Goal: Navigation & Orientation: Find specific page/section

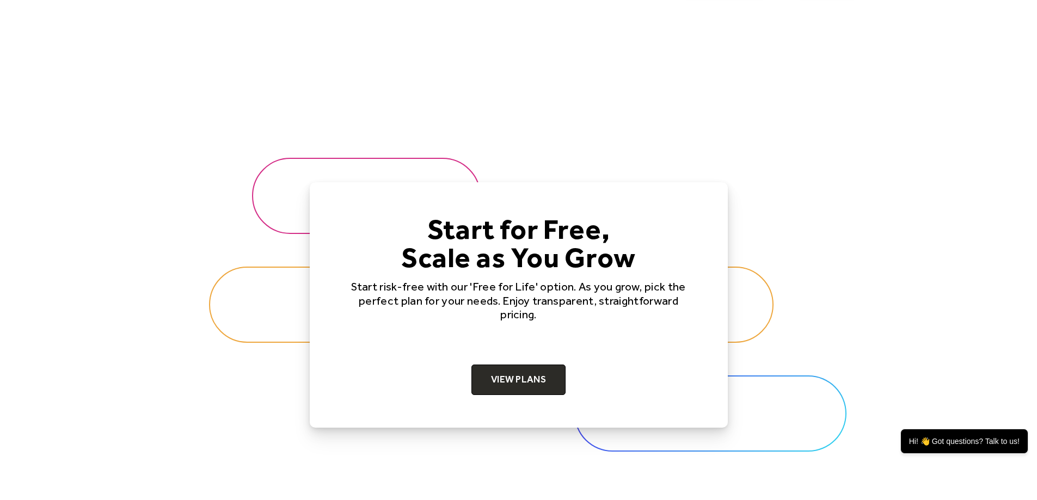
scroll to position [3320, 0]
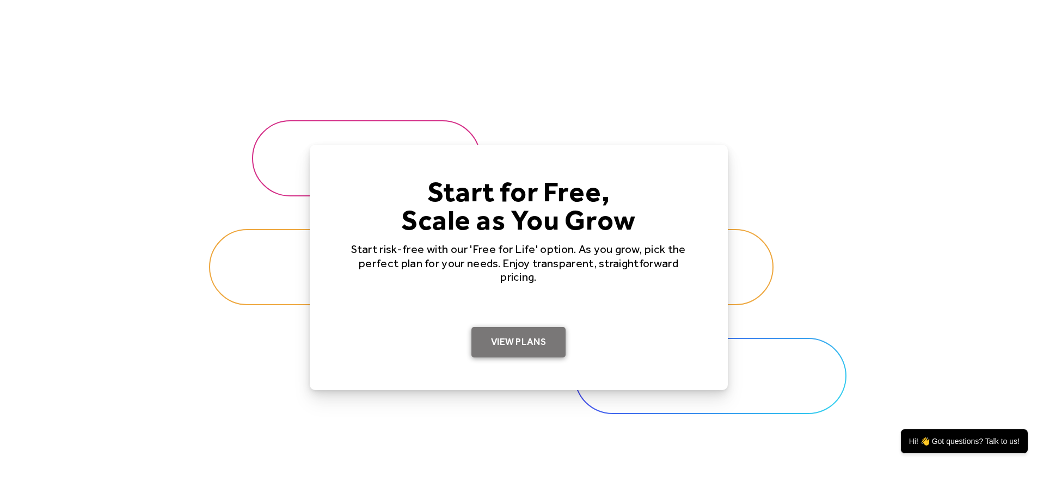
click at [506, 352] on link "View Plans" at bounding box center [518, 342] width 94 height 30
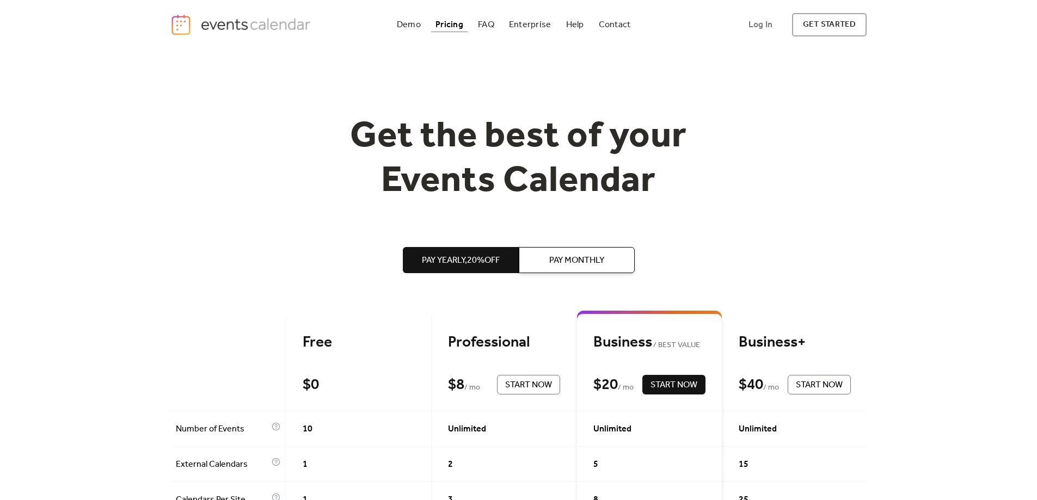
click at [576, 261] on span "Pay Monthly" at bounding box center [576, 260] width 55 height 13
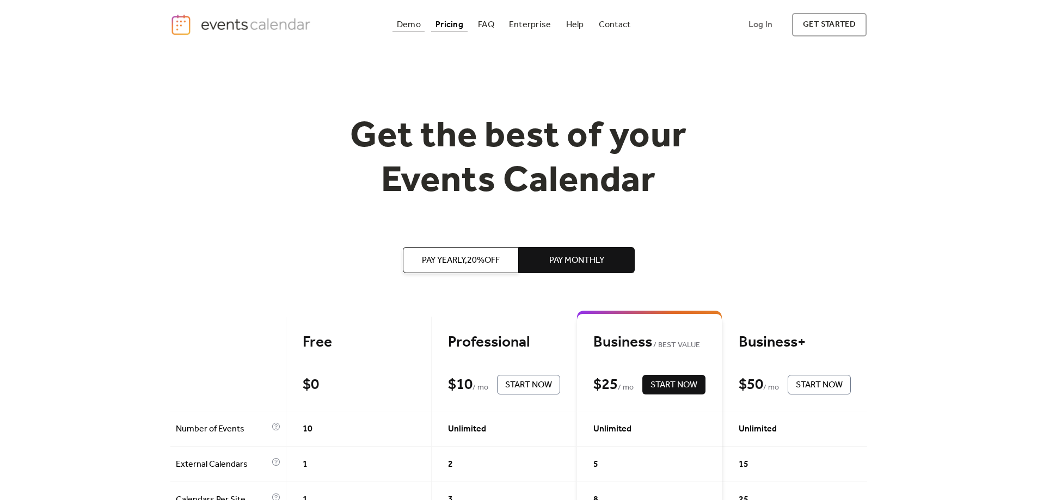
click at [403, 27] on div "Demo" at bounding box center [409, 25] width 24 height 6
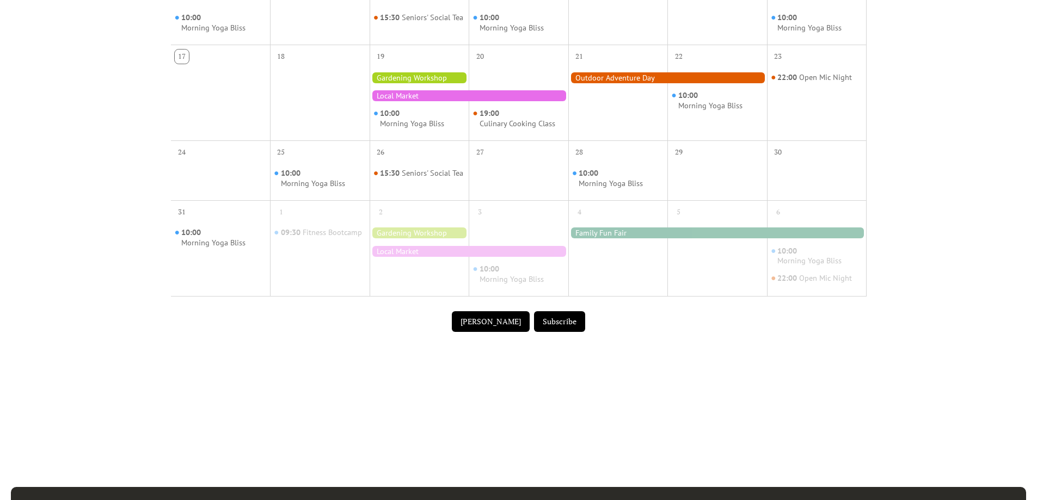
scroll to position [490, 0]
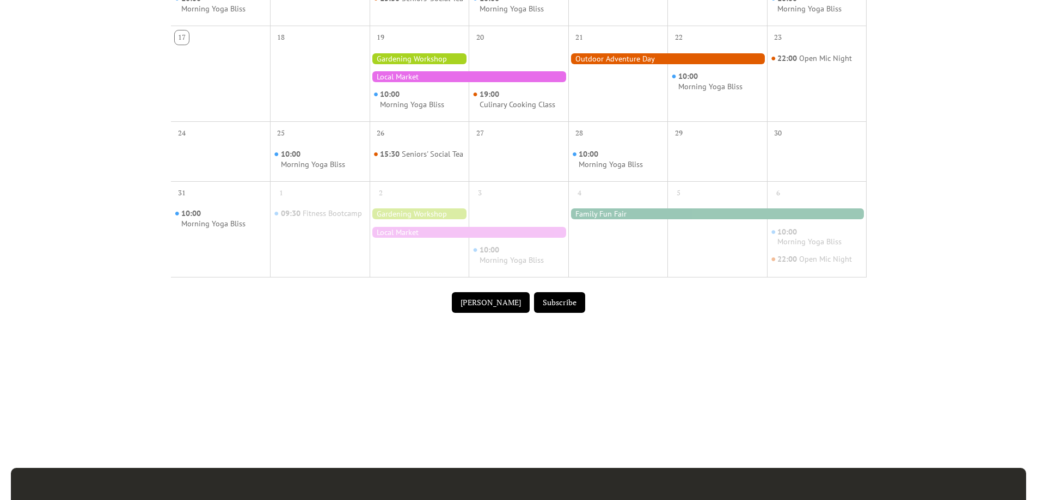
click at [507, 309] on button "[PERSON_NAME]" at bounding box center [491, 302] width 78 height 21
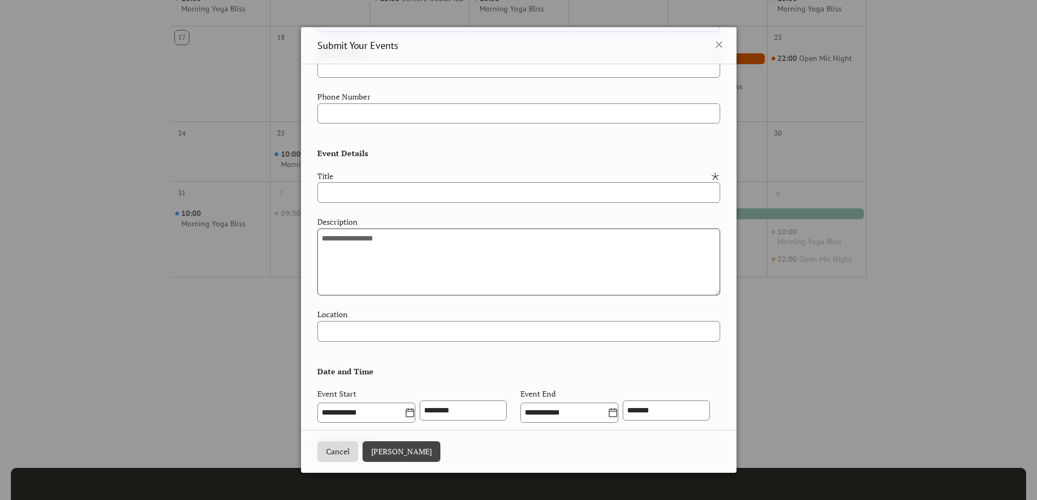
scroll to position [0, 0]
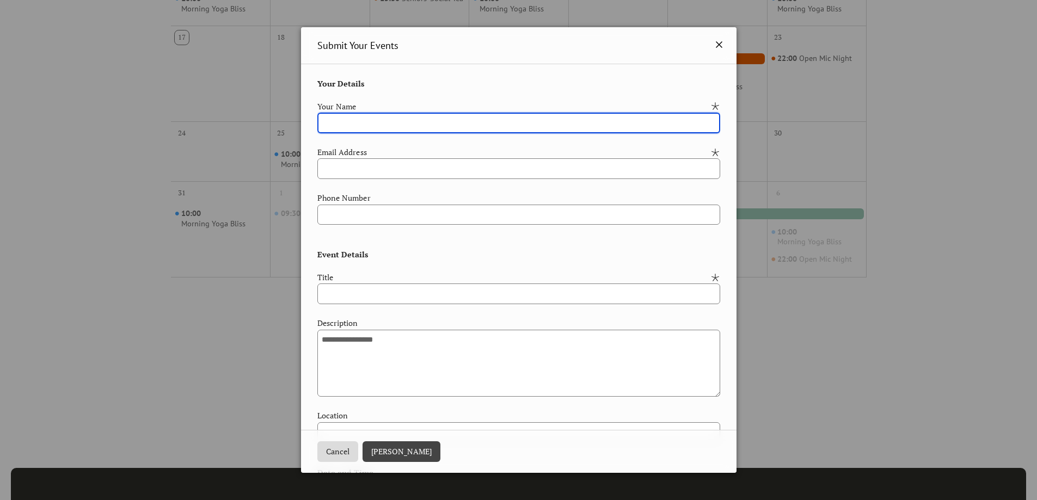
click at [716, 44] on icon at bounding box center [719, 44] width 7 height 7
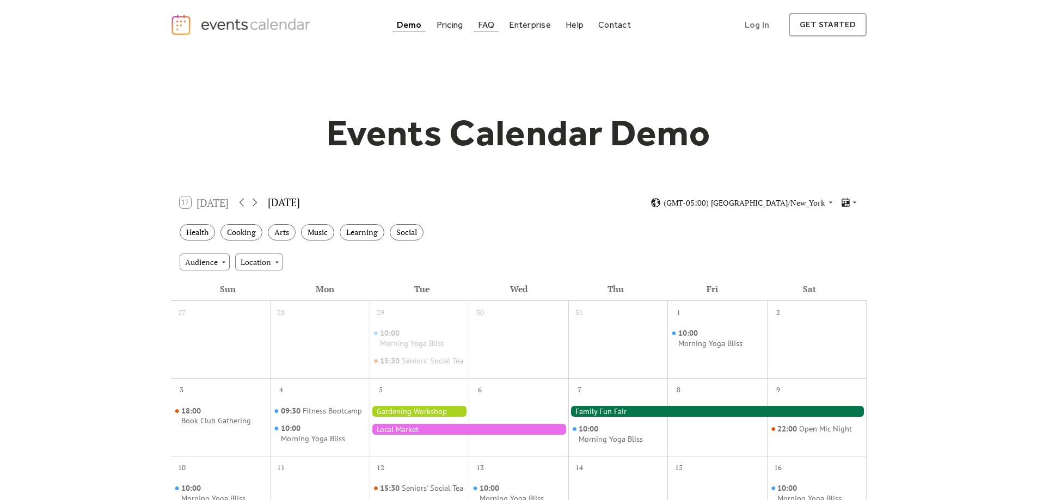
click at [479, 22] on div "FAQ" at bounding box center [486, 25] width 17 height 6
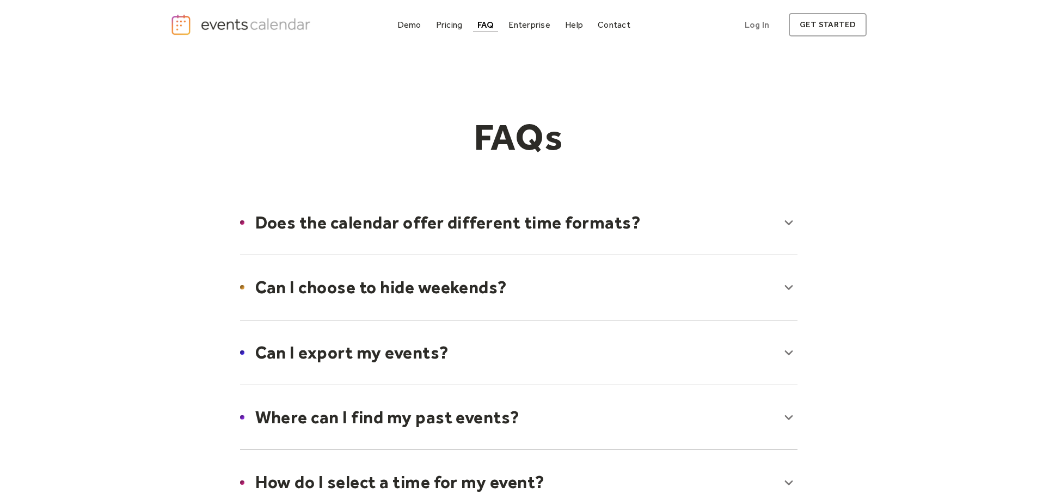
click at [295, 232] on div at bounding box center [518, 222] width 579 height 66
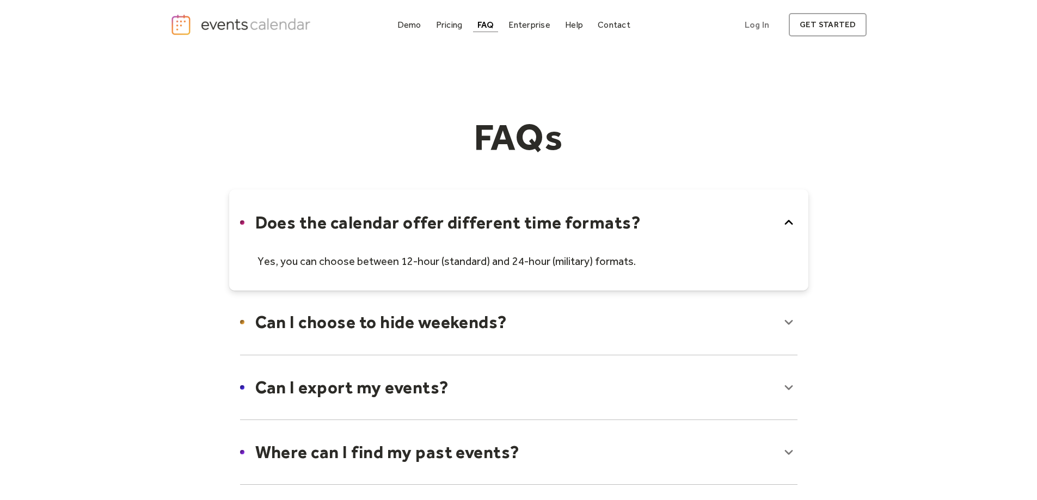
click at [295, 232] on div at bounding box center [518, 239] width 579 height 101
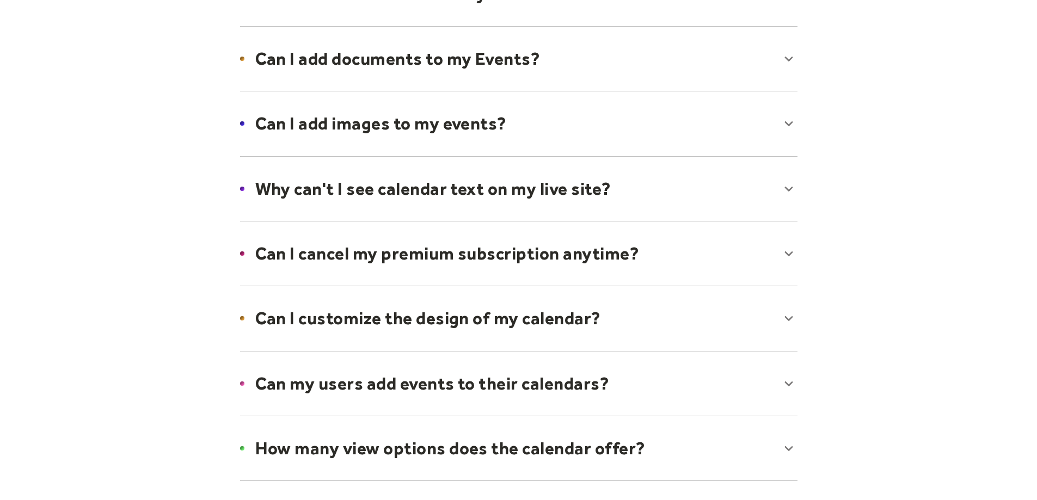
scroll to position [490, 0]
click at [395, 389] on div at bounding box center [518, 382] width 579 height 66
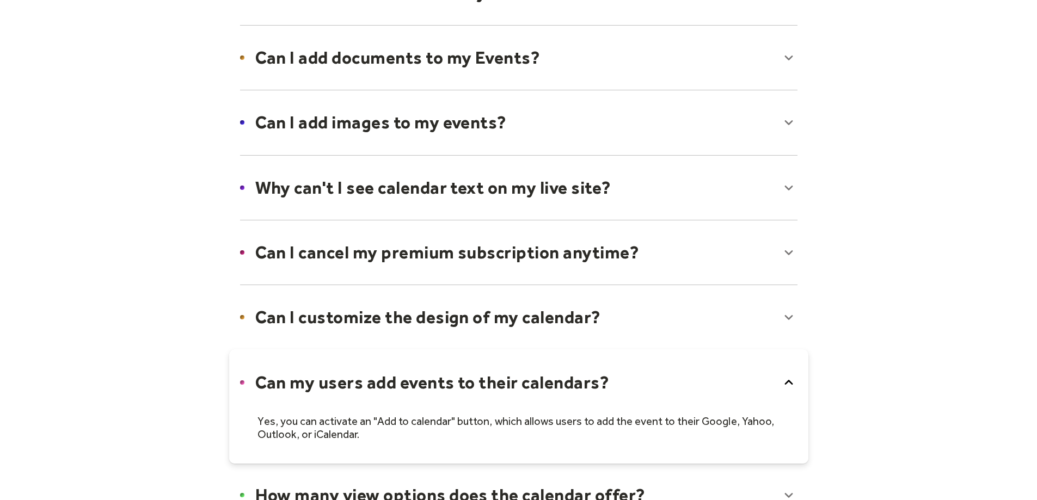
click at [394, 370] on div at bounding box center [518, 406] width 579 height 114
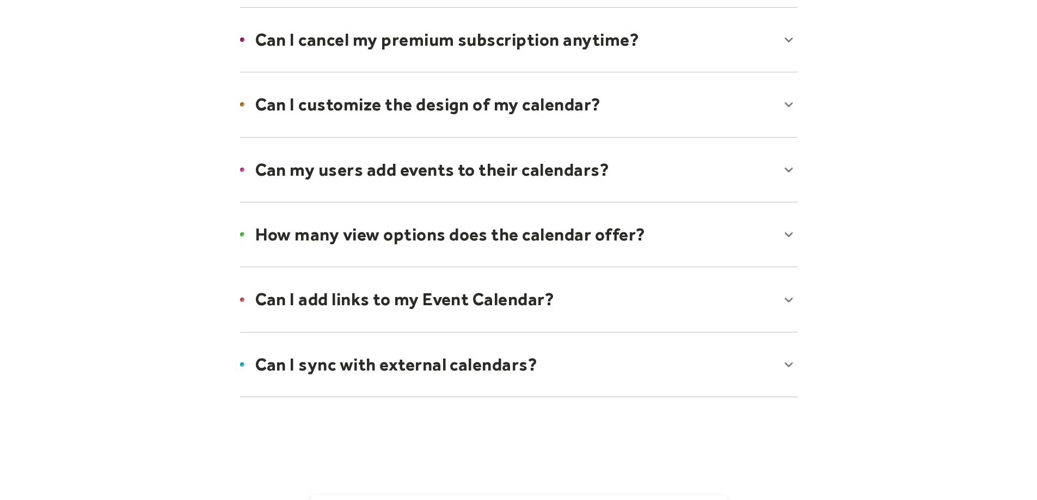
scroll to position [708, 0]
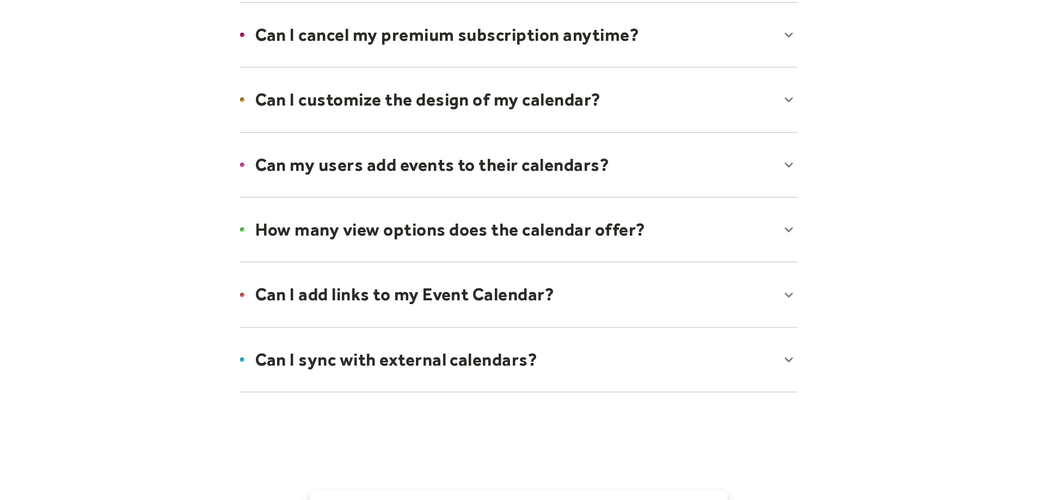
click at [414, 314] on div at bounding box center [518, 294] width 579 height 66
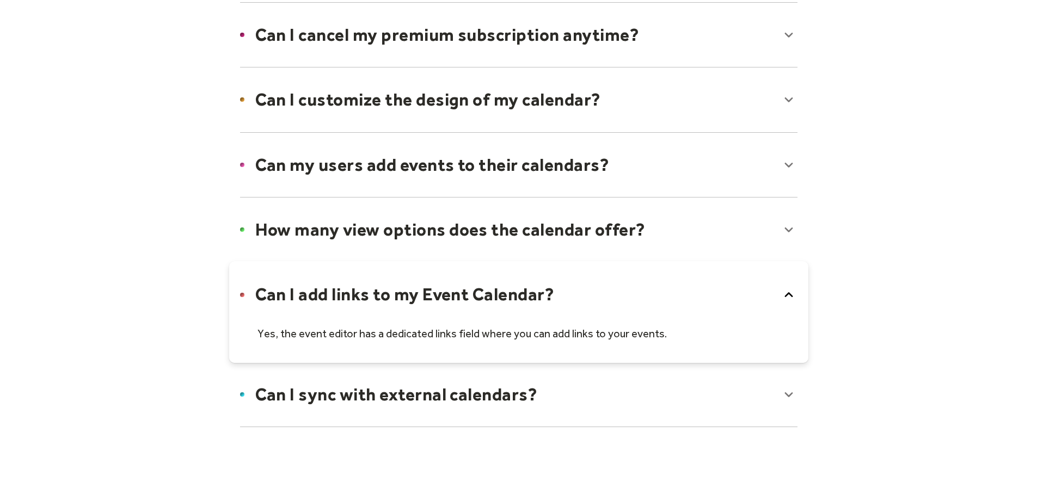
click at [421, 305] on div at bounding box center [518, 311] width 579 height 101
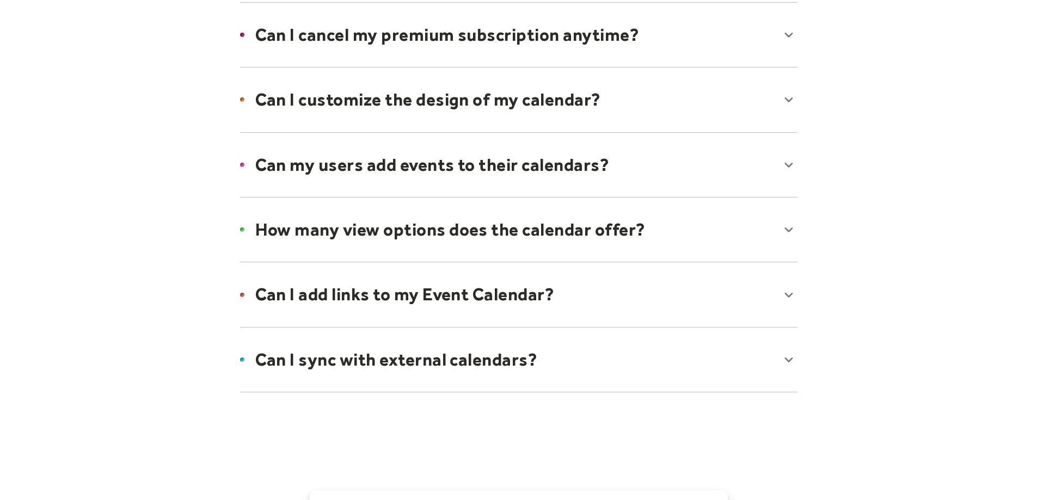
click at [403, 355] on div at bounding box center [518, 360] width 579 height 66
click at [403, 355] on div at bounding box center [518, 377] width 579 height 101
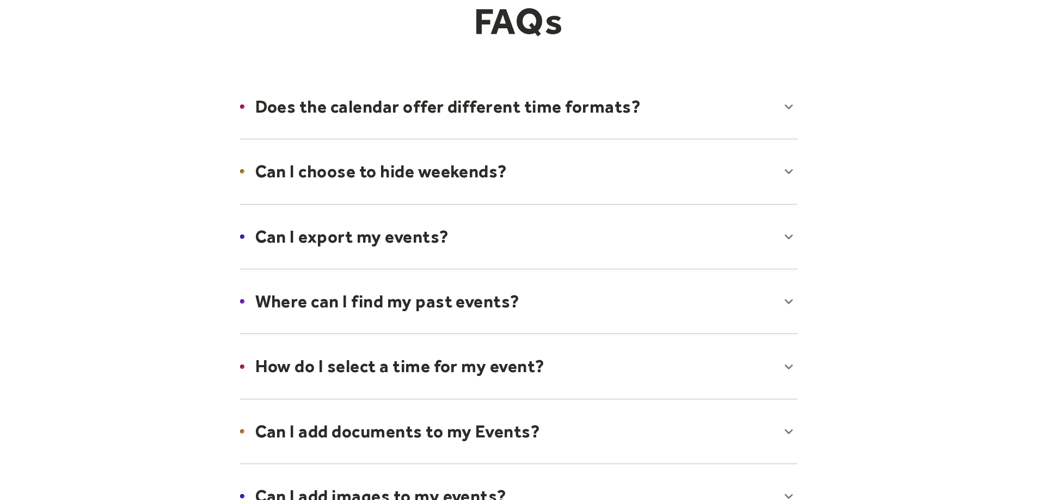
scroll to position [0, 0]
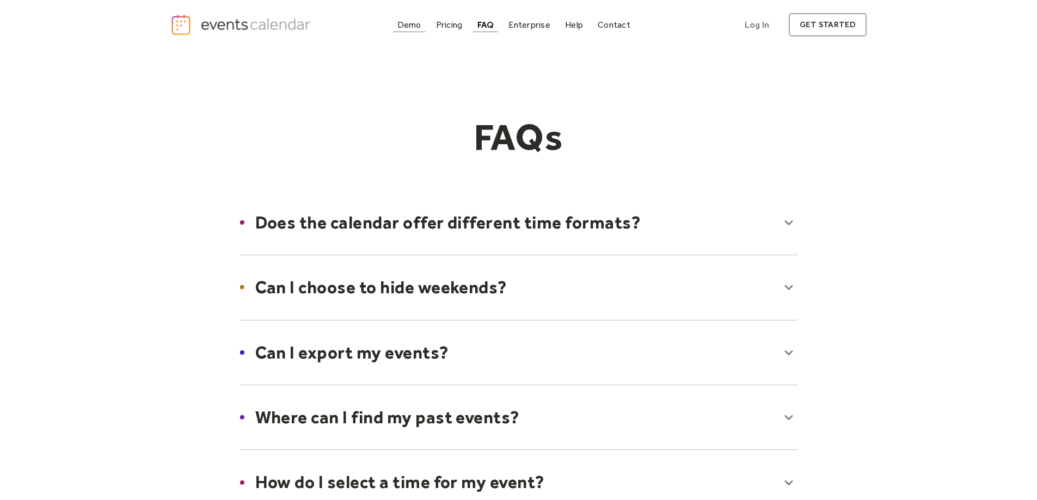
click at [399, 24] on div "Demo" at bounding box center [409, 25] width 24 height 6
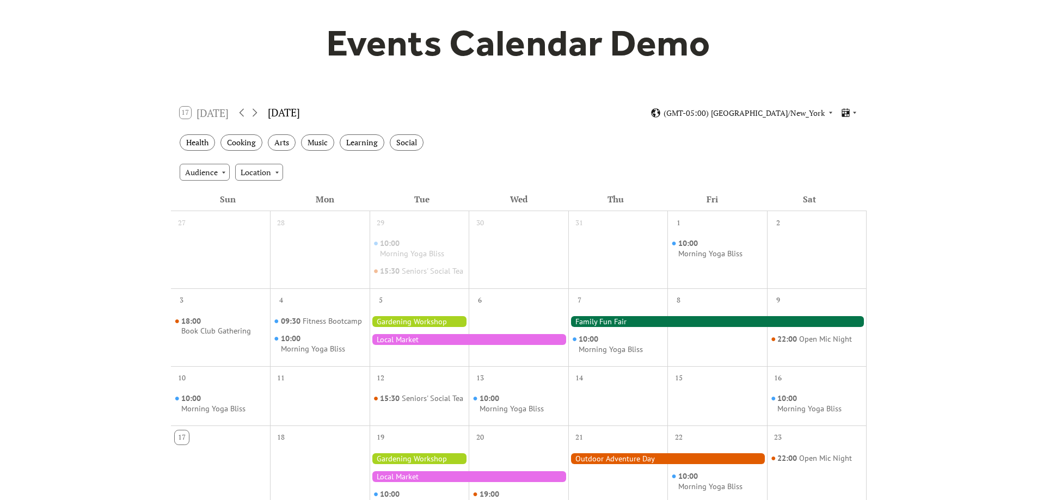
scroll to position [109, 0]
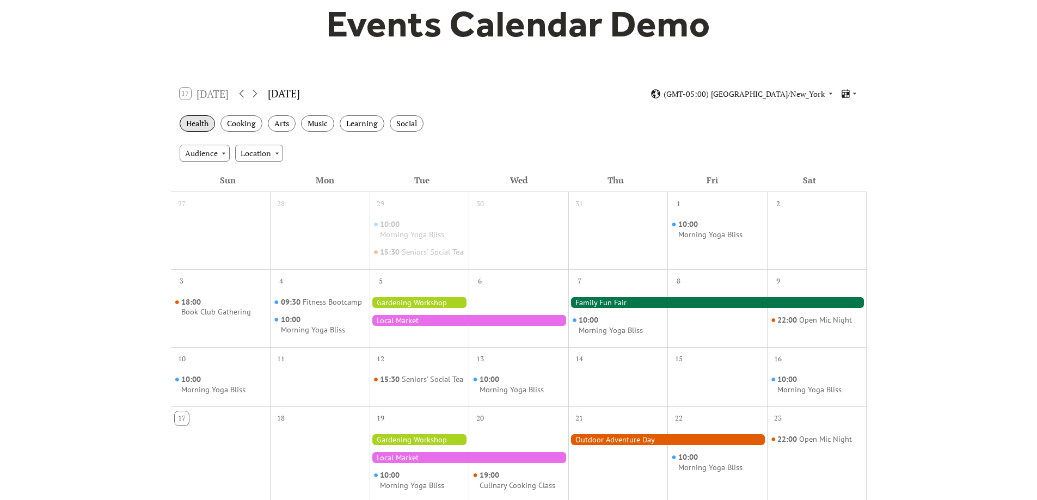
click at [204, 125] on div "Health" at bounding box center [197, 123] width 35 height 17
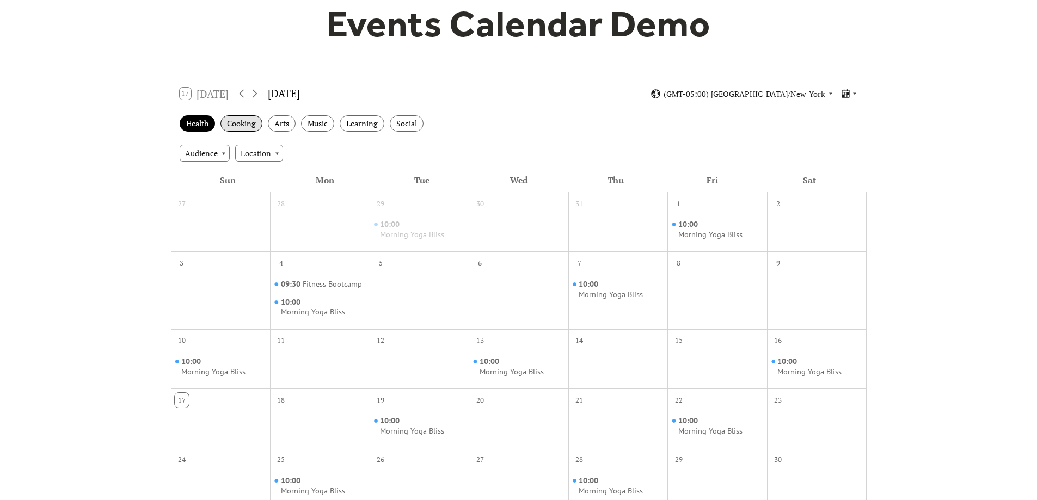
click at [236, 121] on div "Cooking" at bounding box center [241, 123] width 42 height 17
click at [236, 127] on div "Cooking" at bounding box center [241, 123] width 42 height 17
click at [201, 127] on div "Health" at bounding box center [197, 123] width 35 height 17
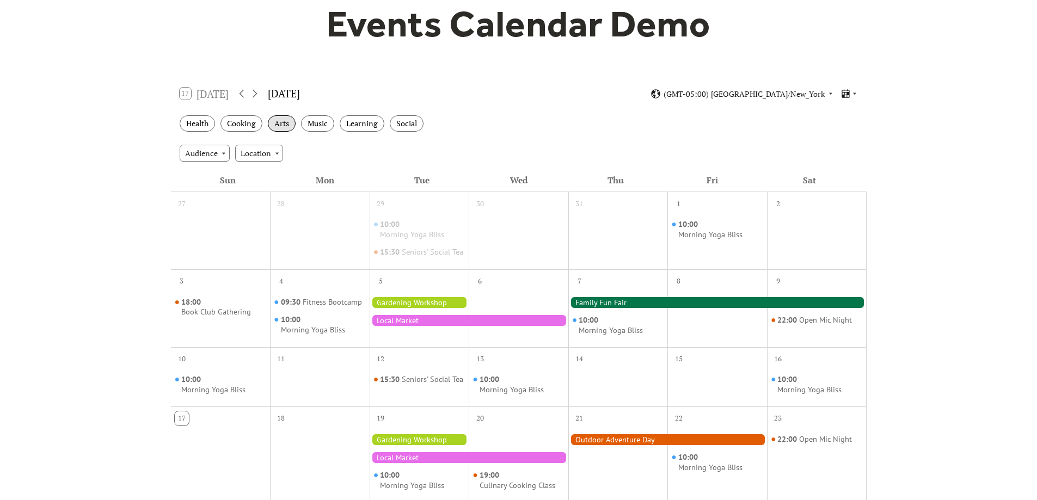
click at [281, 120] on div "Arts" at bounding box center [282, 123] width 28 height 17
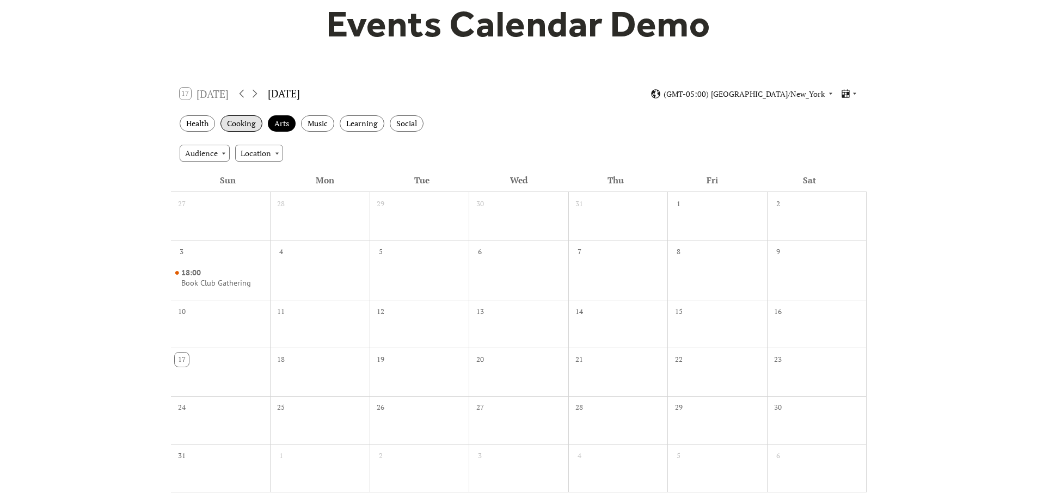
click at [248, 120] on div "Cooking" at bounding box center [241, 123] width 42 height 17
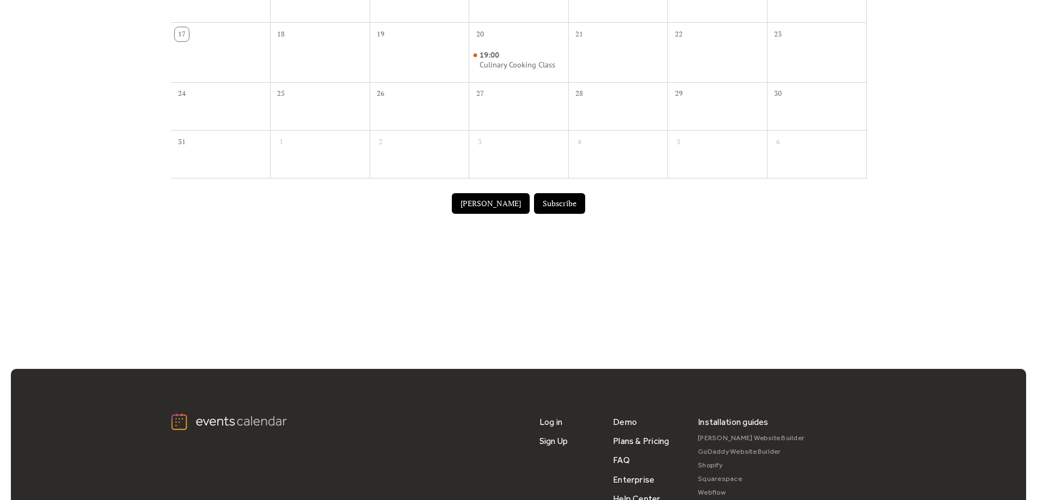
scroll to position [435, 0]
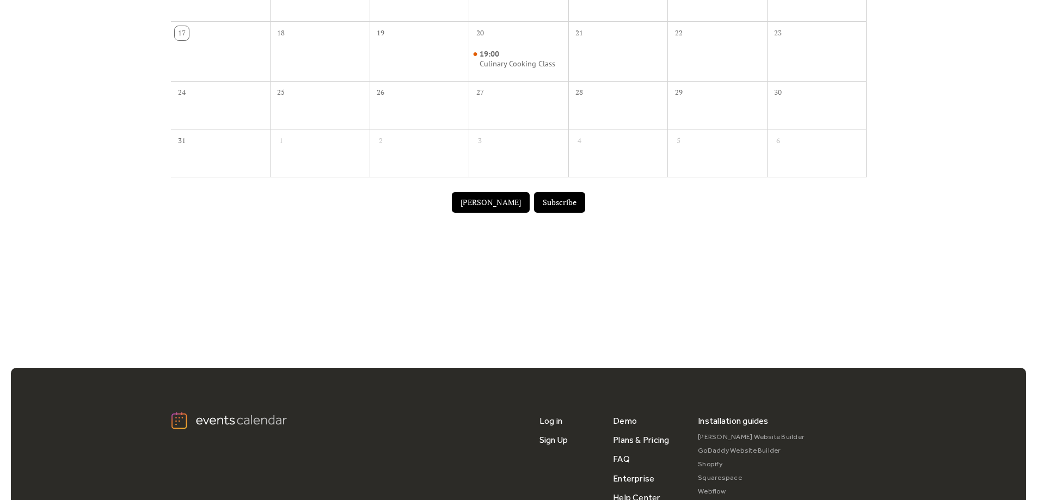
click at [481, 204] on button "[PERSON_NAME]" at bounding box center [491, 202] width 78 height 21
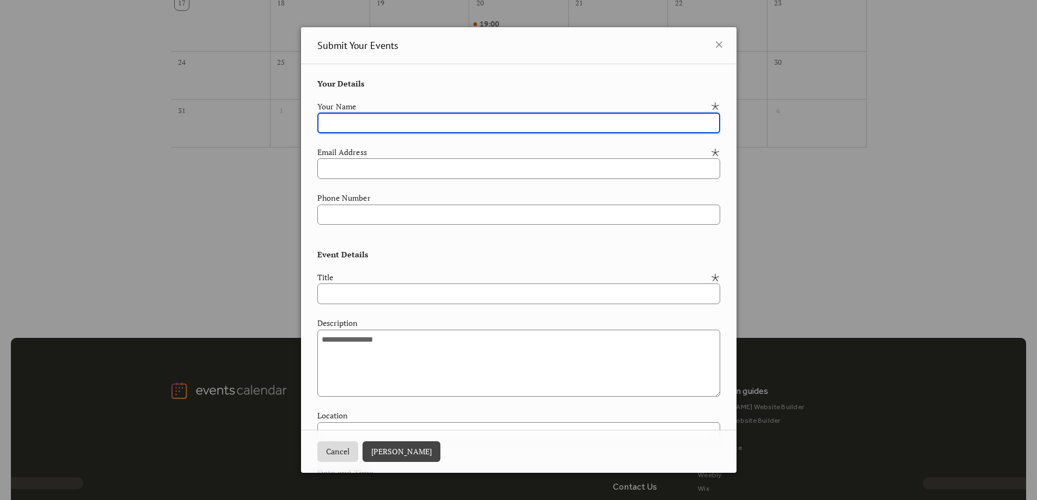
scroll to position [275, 0]
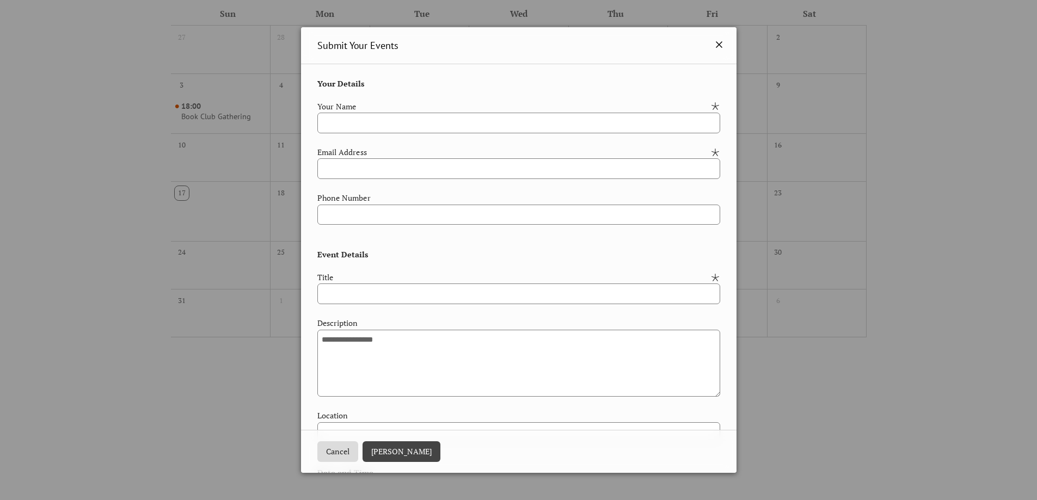
click at [715, 41] on icon at bounding box center [719, 44] width 13 height 13
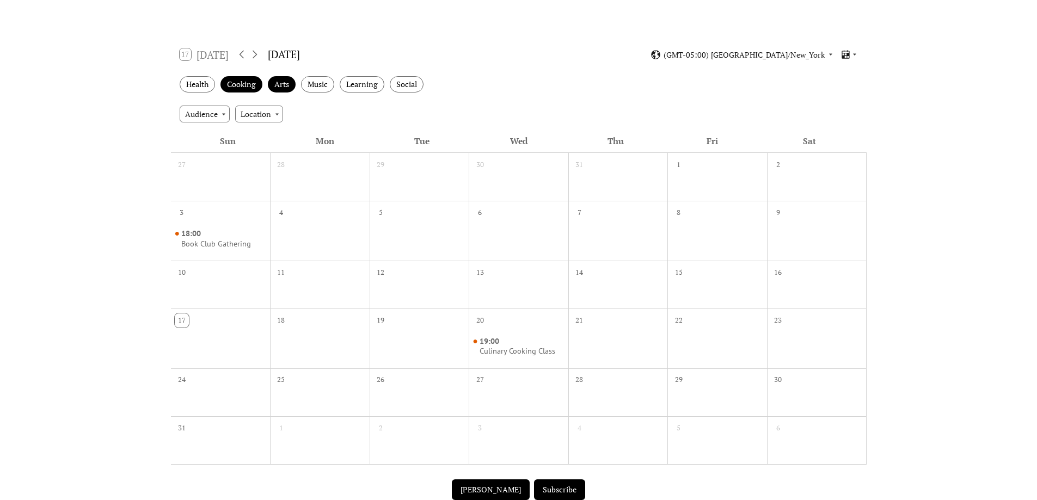
scroll to position [112, 0]
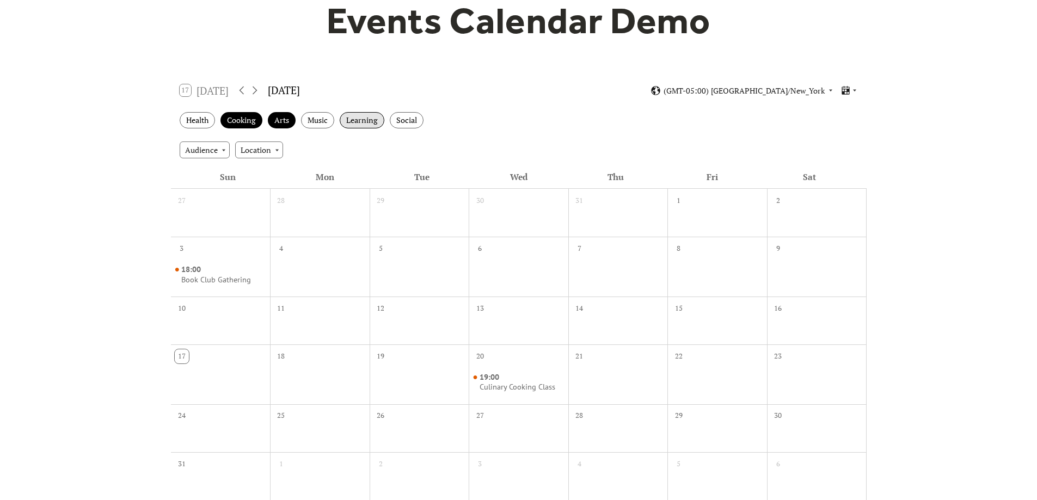
click at [372, 123] on div "Learning" at bounding box center [362, 120] width 45 height 17
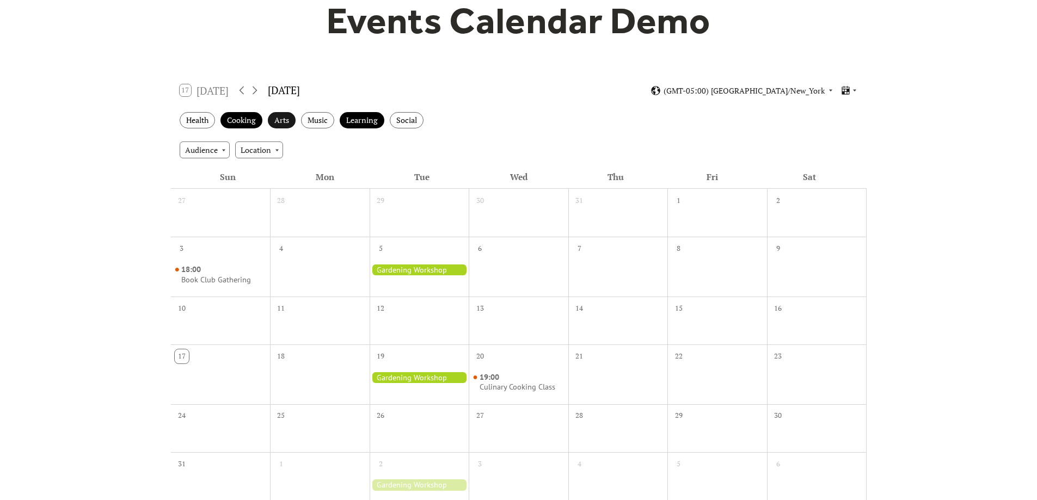
click at [280, 118] on div "Arts" at bounding box center [282, 120] width 28 height 17
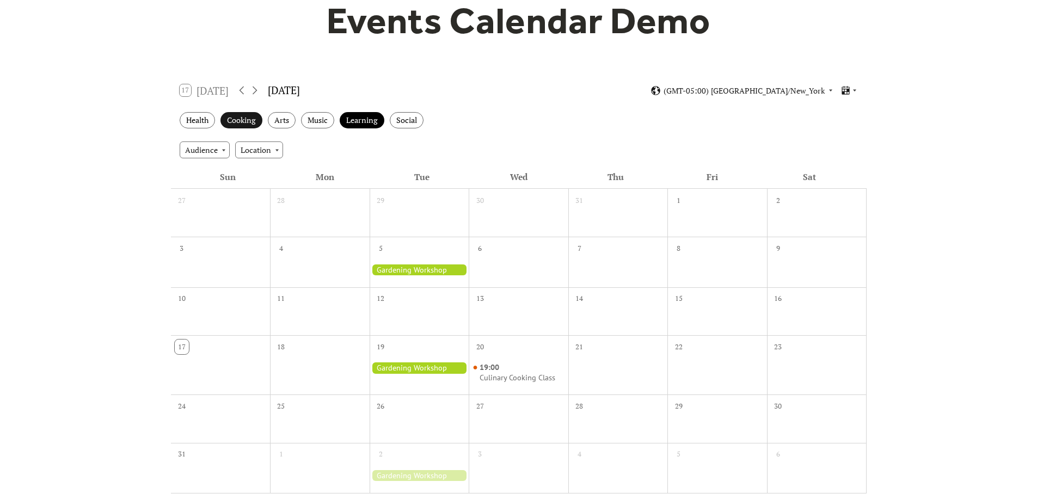
click at [240, 120] on div "Cooking" at bounding box center [241, 120] width 42 height 17
